Goal: Complete application form

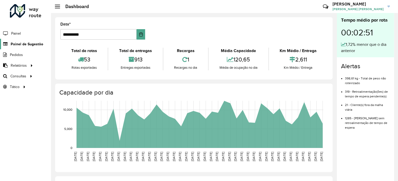
click at [20, 42] on span "Painel de Sugestão" at bounding box center [27, 43] width 32 height 5
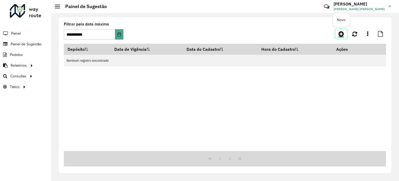
click at [343, 34] on icon at bounding box center [341, 34] width 5 height 6
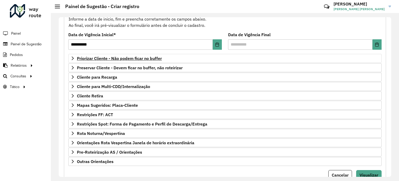
scroll to position [58, 0]
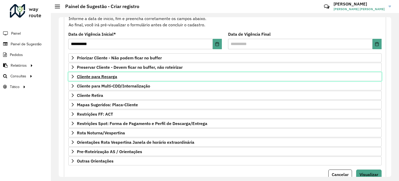
click at [115, 78] on span "Cliente para Recarga" at bounding box center [97, 76] width 40 height 4
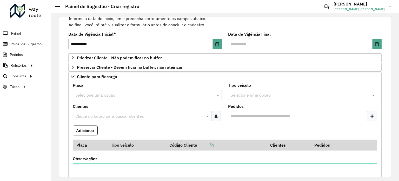
click at [146, 117] on input "text" at bounding box center [139, 116] width 131 height 6
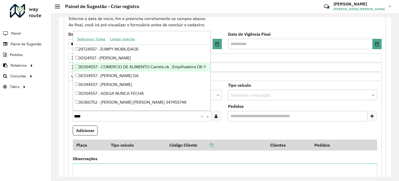
type input "****"
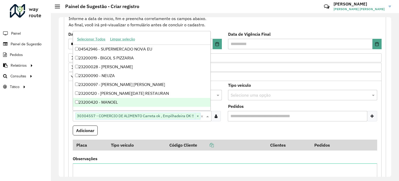
click at [173, 130] on formly-field "Adicionar" at bounding box center [225, 132] width 311 height 14
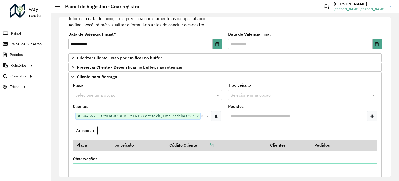
click at [285, 92] on input "text" at bounding box center [298, 95] width 134 height 6
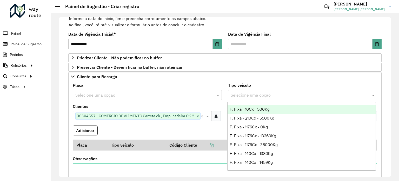
click at [205, 97] on div "Selecione uma opção" at bounding box center [147, 95] width 149 height 10
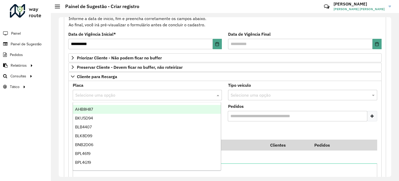
click at [225, 102] on formly-field "Tipo veículo Selecione uma opção" at bounding box center [302, 93] width 155 height 21
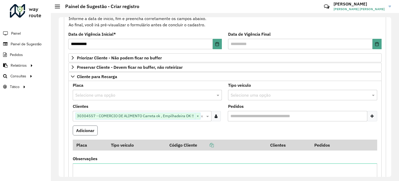
click at [89, 131] on button "Adicionar" at bounding box center [85, 130] width 25 height 10
